Goal: Find specific page/section: Find specific page/section

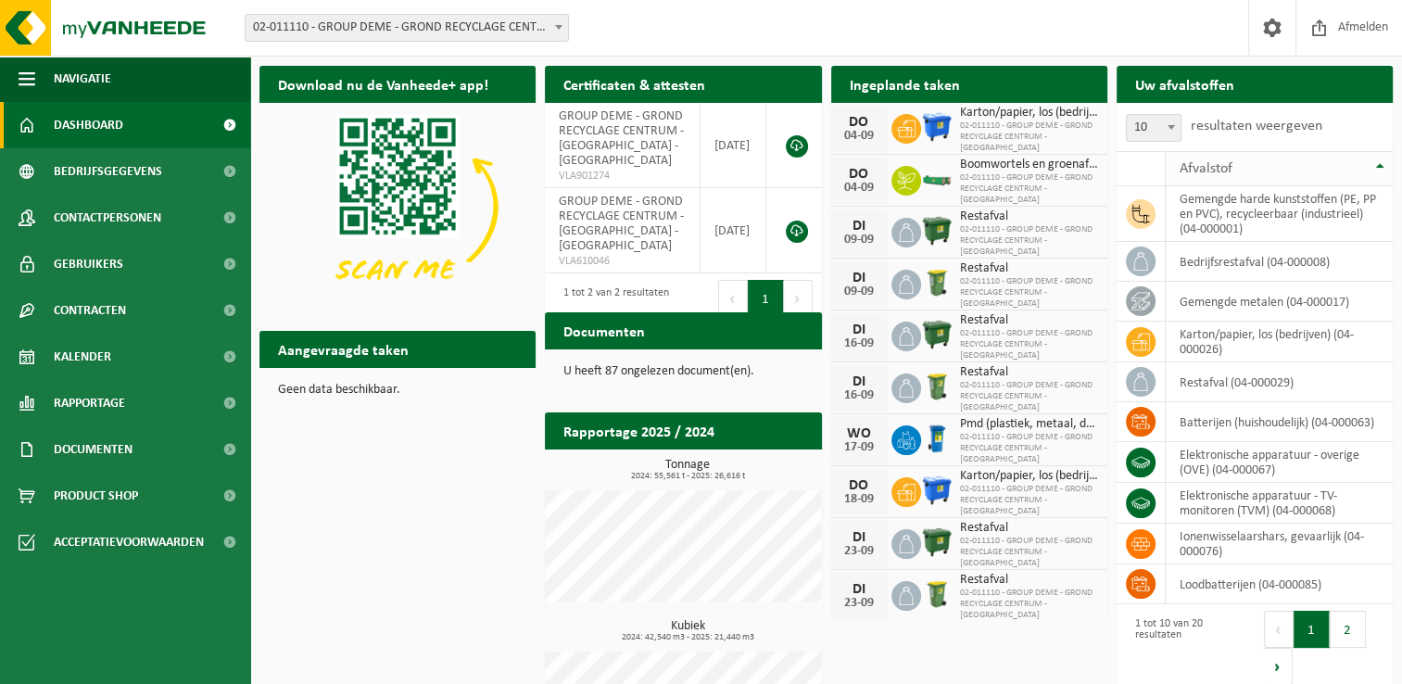
click at [1382, 165] on th "Afvalstof" at bounding box center [1279, 168] width 227 height 35
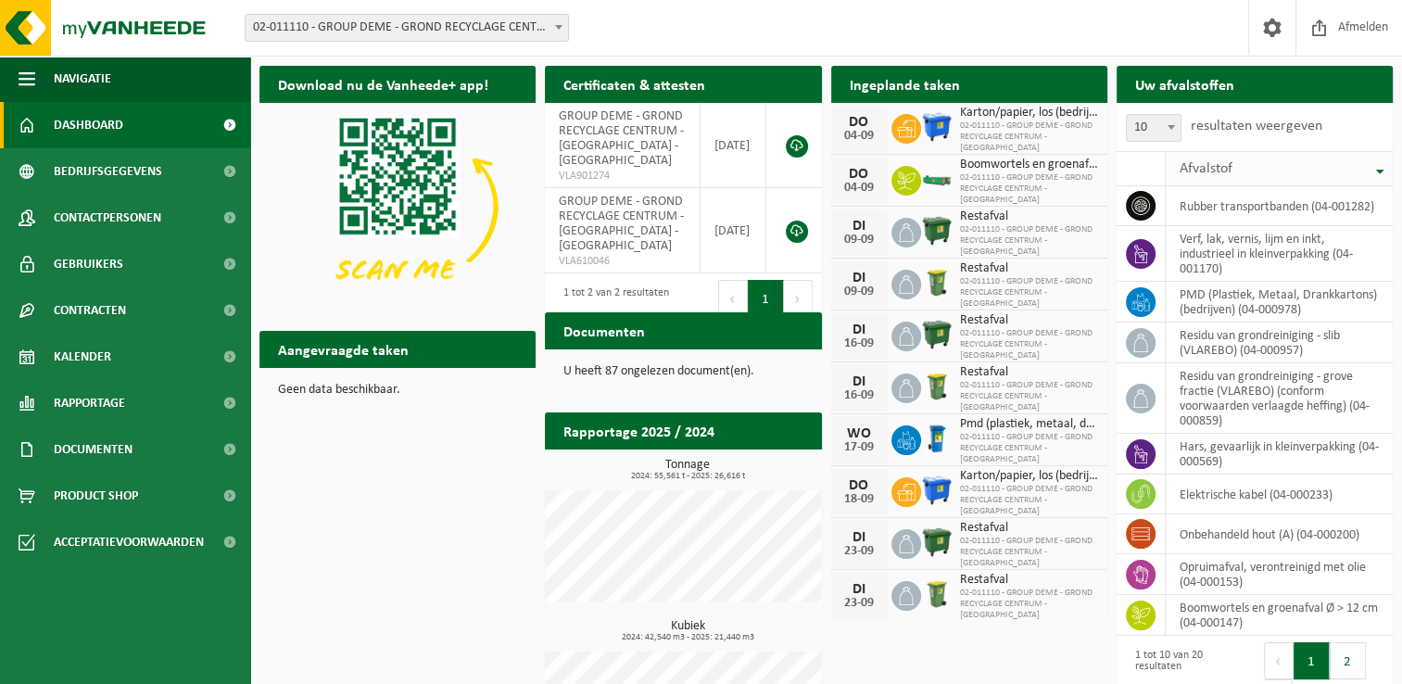
click at [1382, 165] on th "Afvalstof" at bounding box center [1279, 168] width 227 height 35
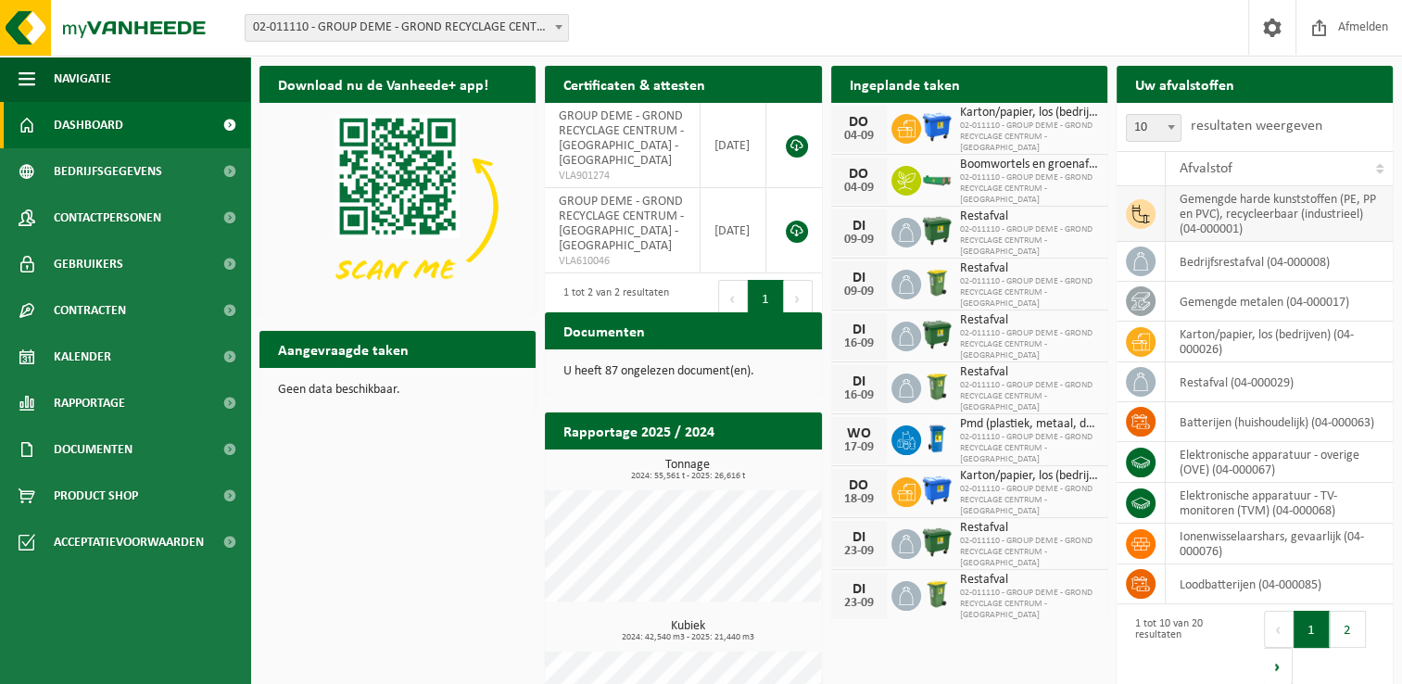
click at [1282, 222] on td "gemengde harde kunststoffen (PE, PP en PVC), recycleerbaar (industrieel) (04-00…" at bounding box center [1279, 214] width 227 height 56
click at [544, 30] on span "02-011110 - GROUP DEME - GROND RECYCLAGE CENTRUM - [GEOGRAPHIC_DATA] - [GEOGRAP…" at bounding box center [407, 28] width 322 height 26
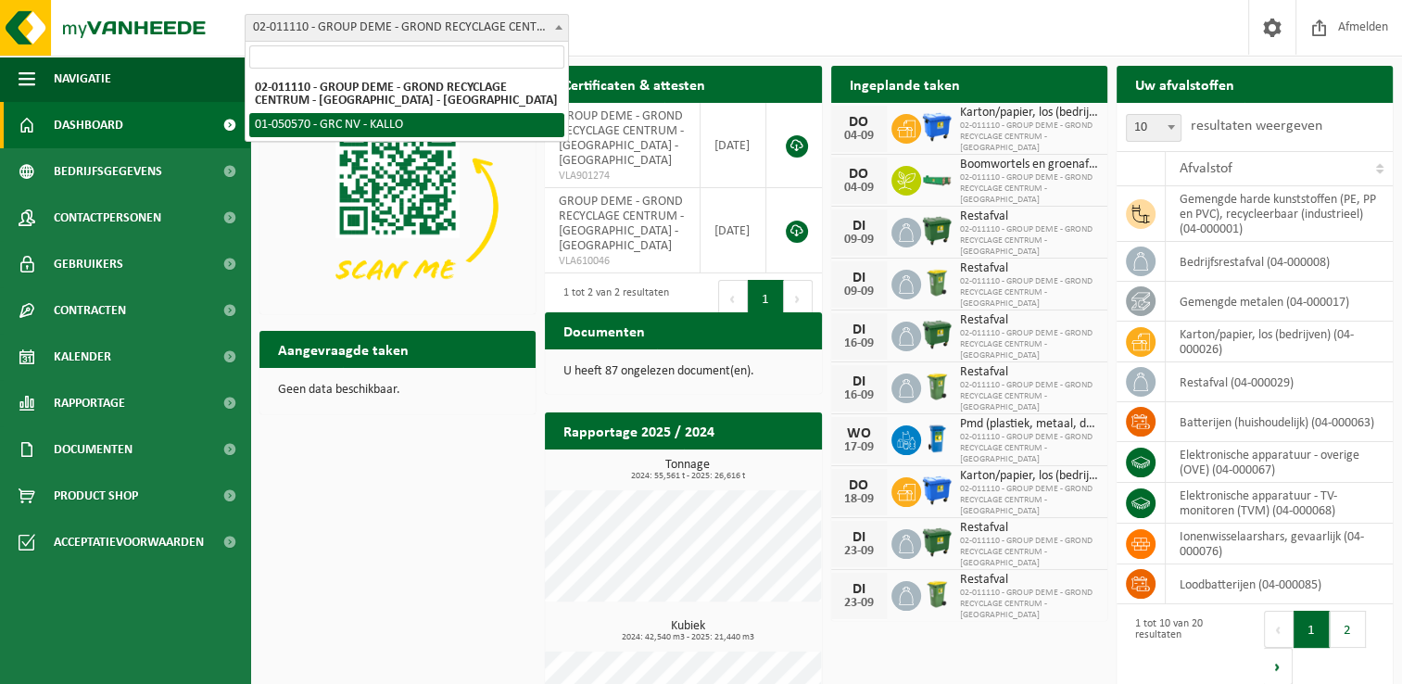
select select "4712"
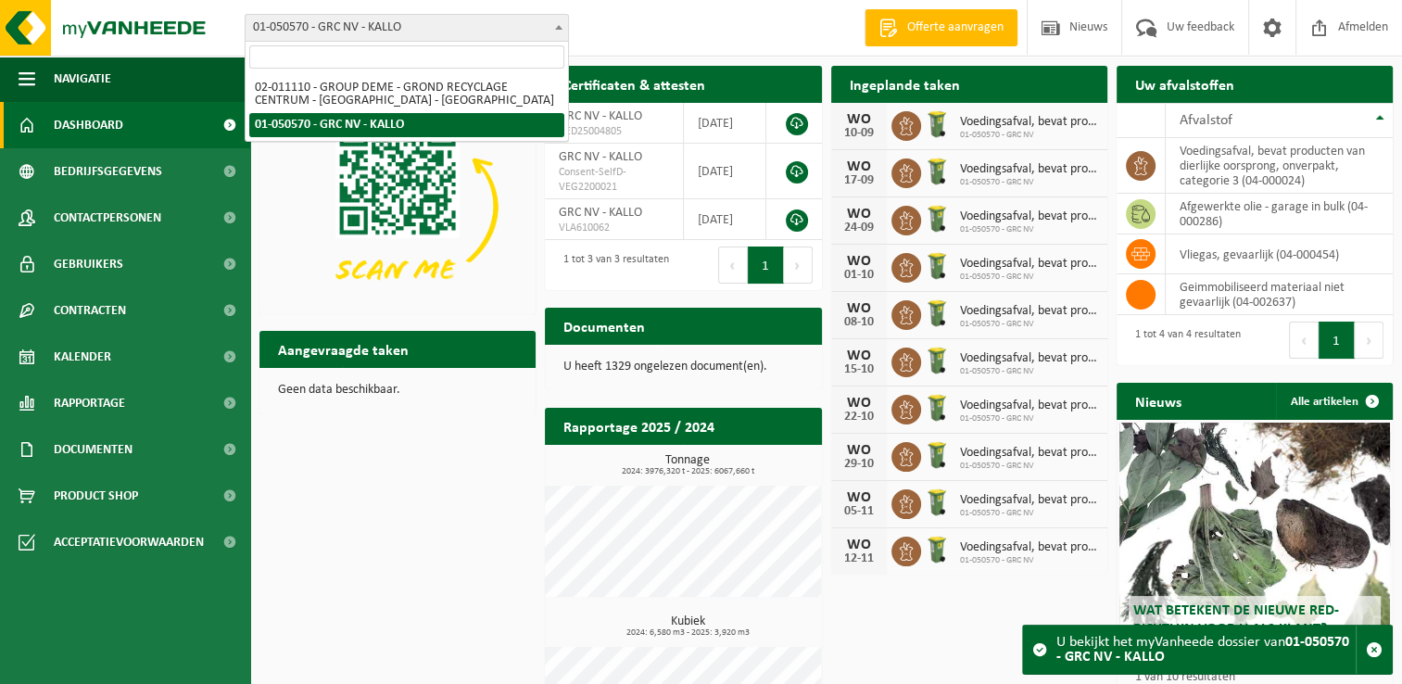
click at [524, 17] on span "01-050570 - GRC NV - KALLO" at bounding box center [407, 28] width 322 height 26
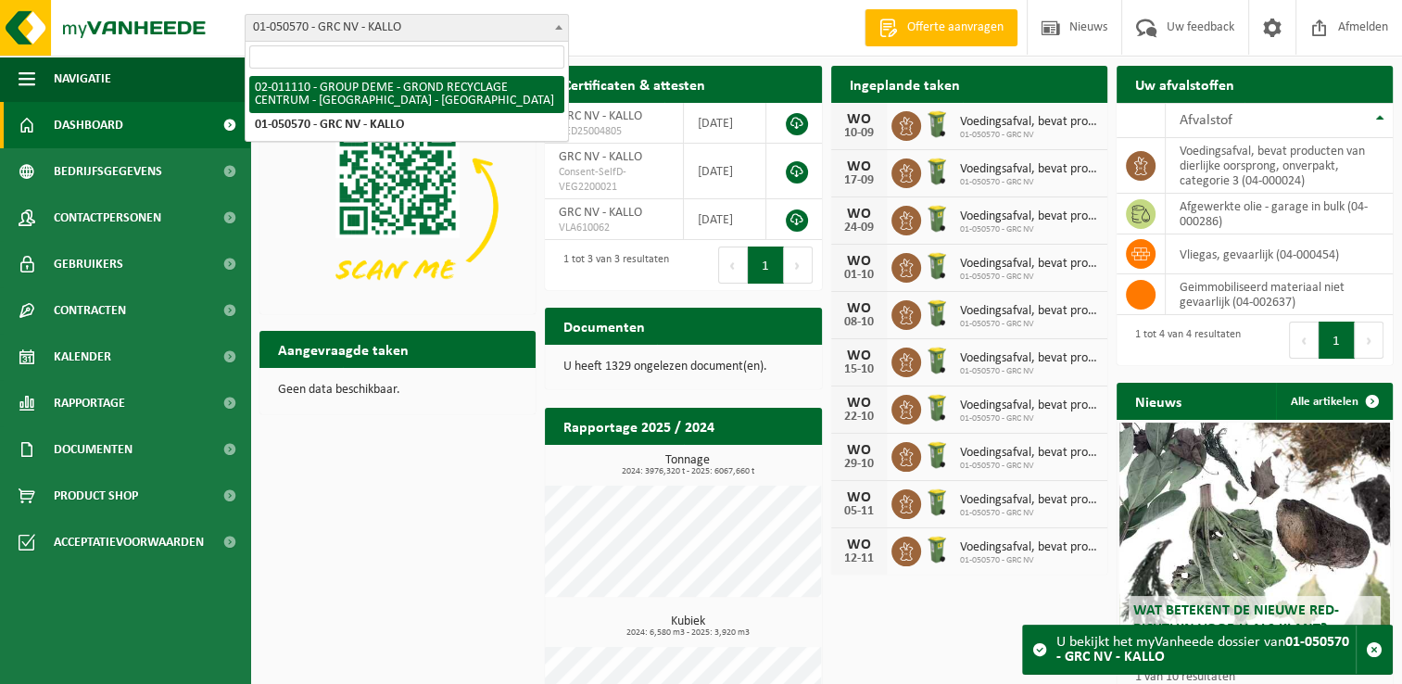
select select "2092"
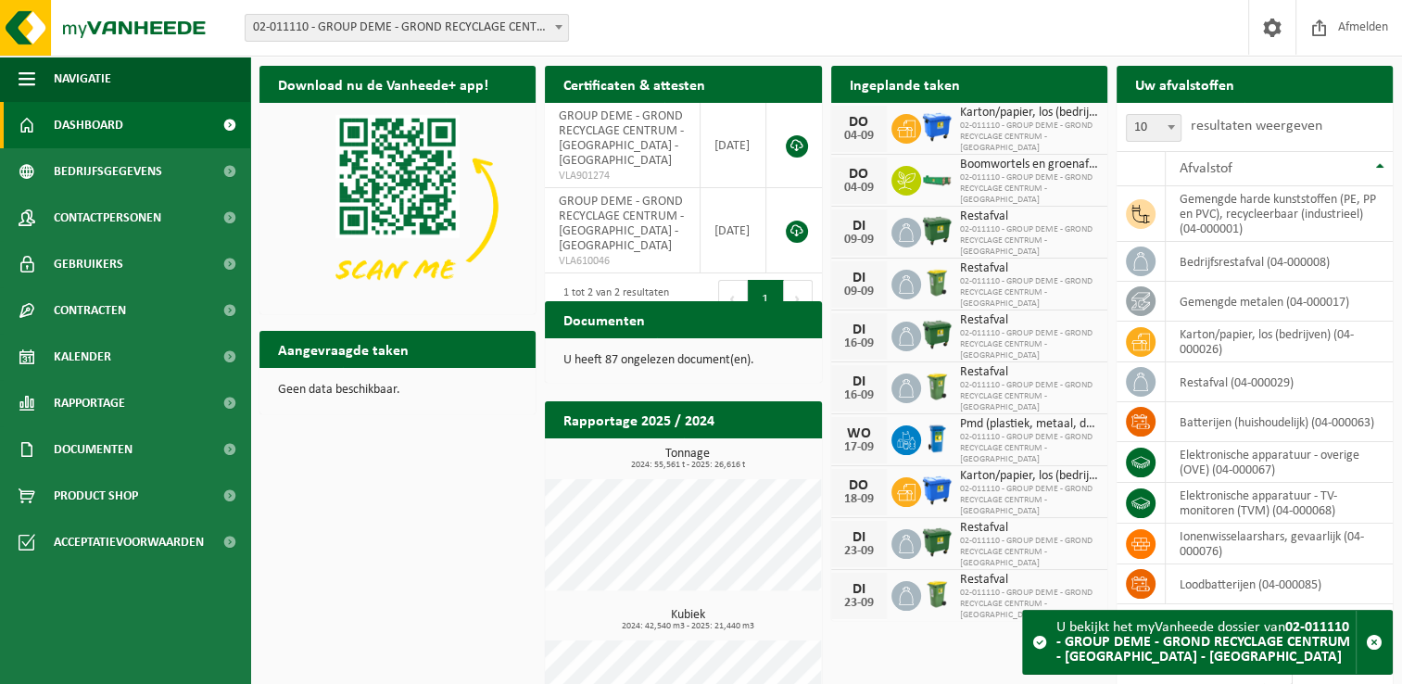
click at [556, 31] on span at bounding box center [558, 27] width 19 height 24
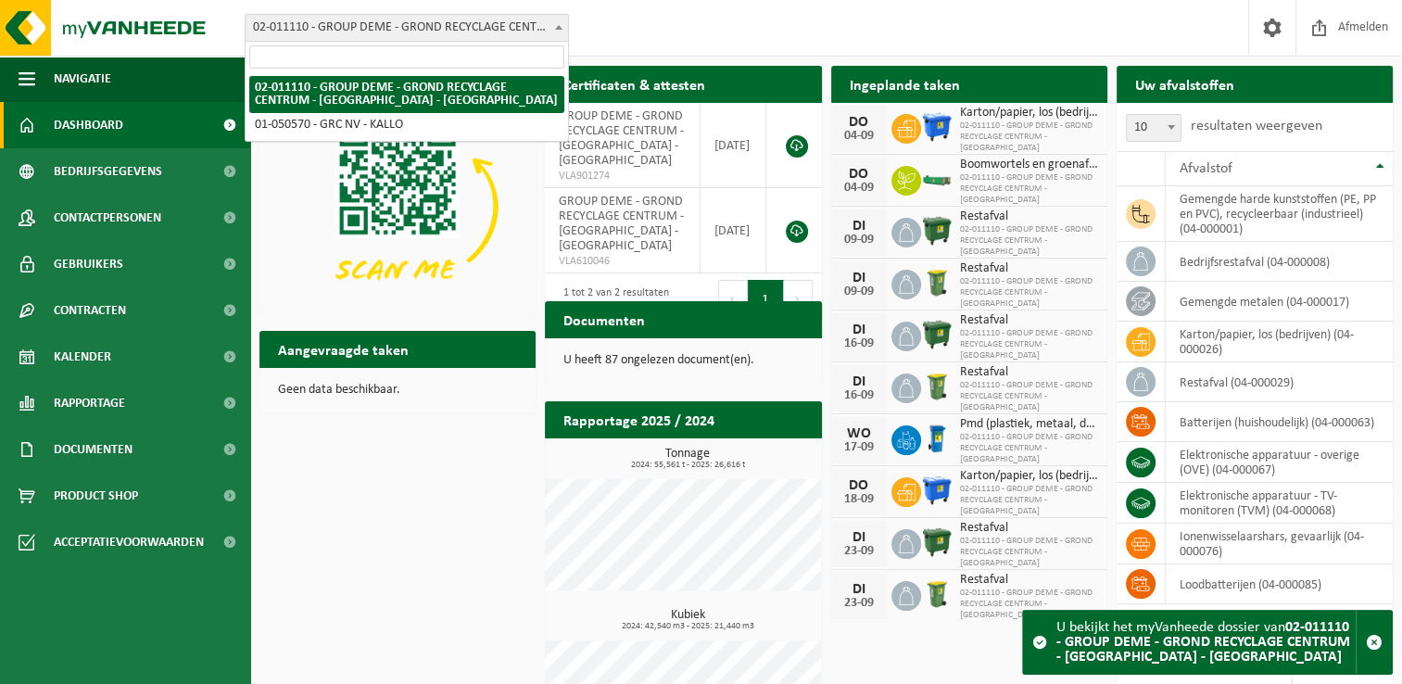
click at [556, 31] on span at bounding box center [558, 27] width 19 height 24
